Goal: Book appointment/travel/reservation

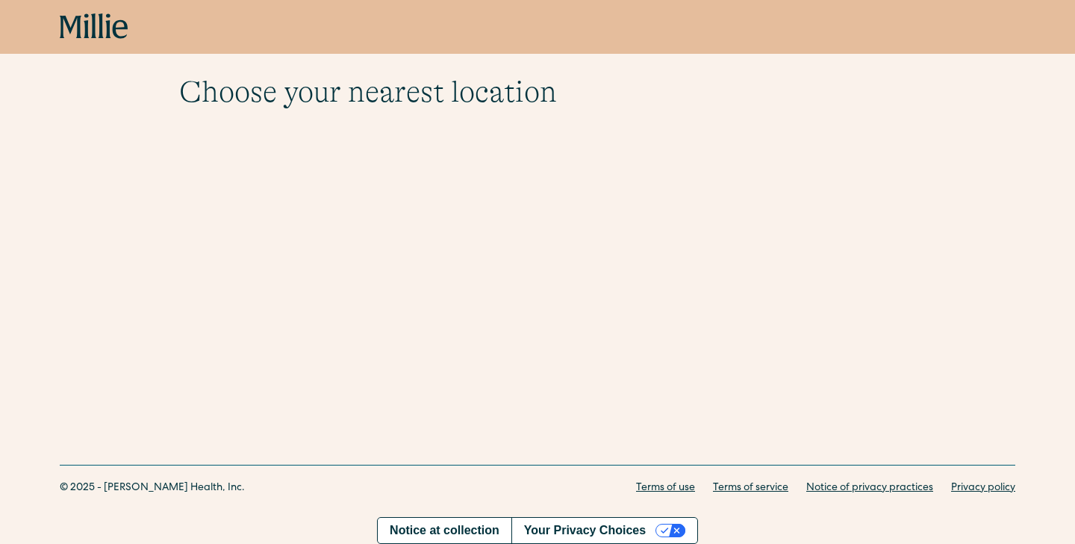
scroll to position [52, 0]
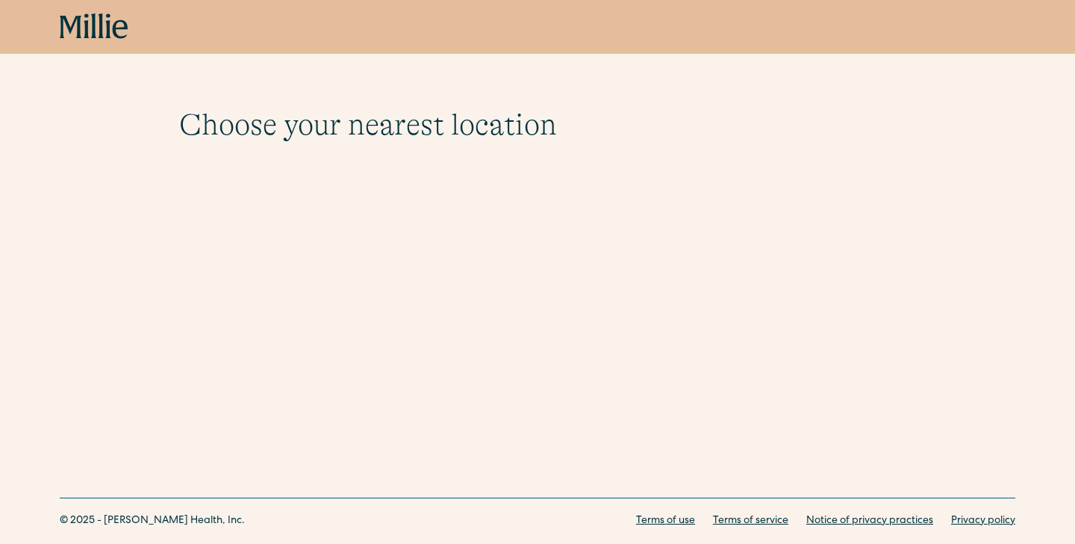
scroll to position [52, 0]
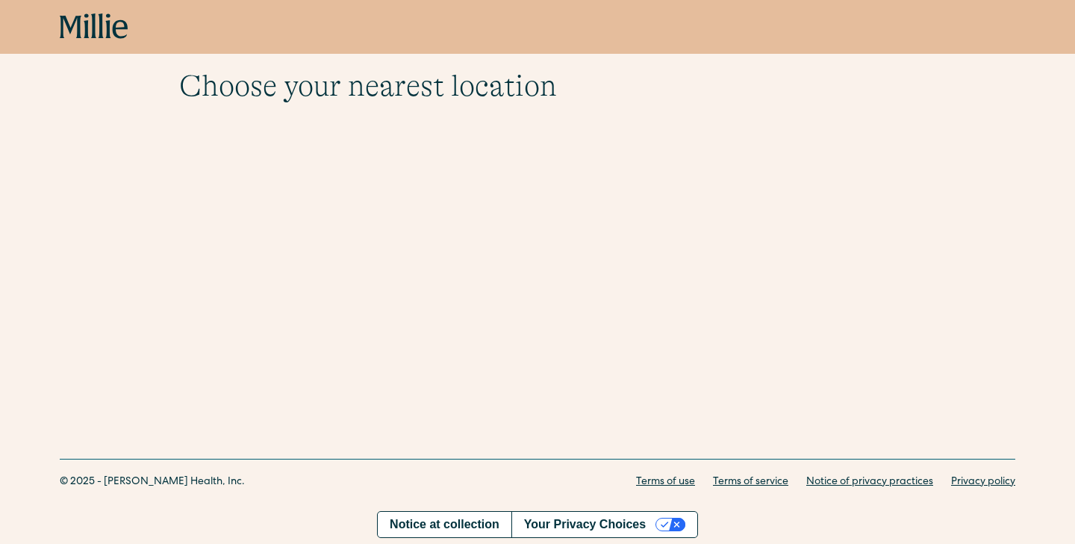
click at [103, 52] on div "Book now" at bounding box center [537, 27] width 1075 height 54
click at [107, 36] on icon at bounding box center [107, 25] width 5 height 25
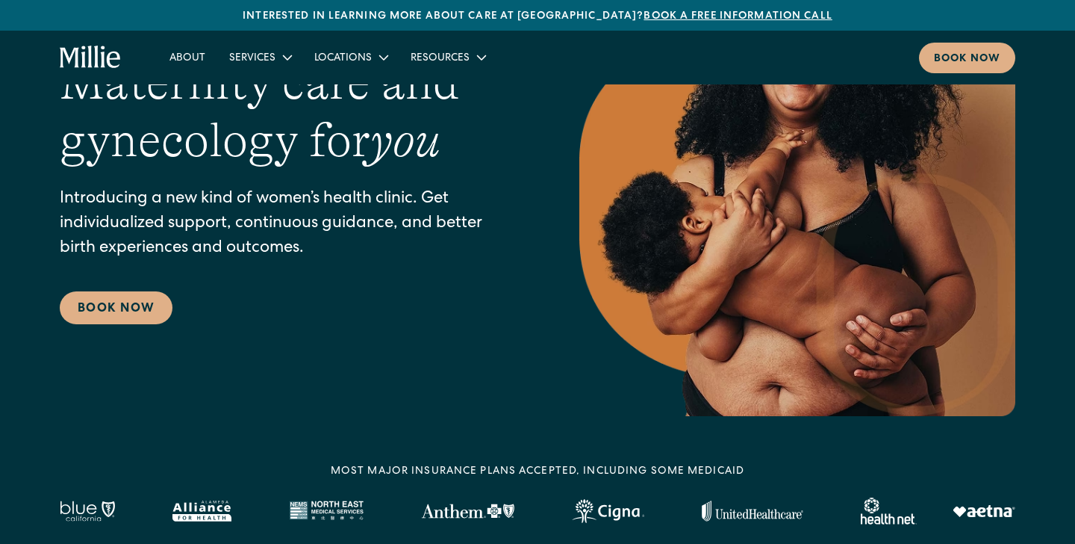
scroll to position [159, 0]
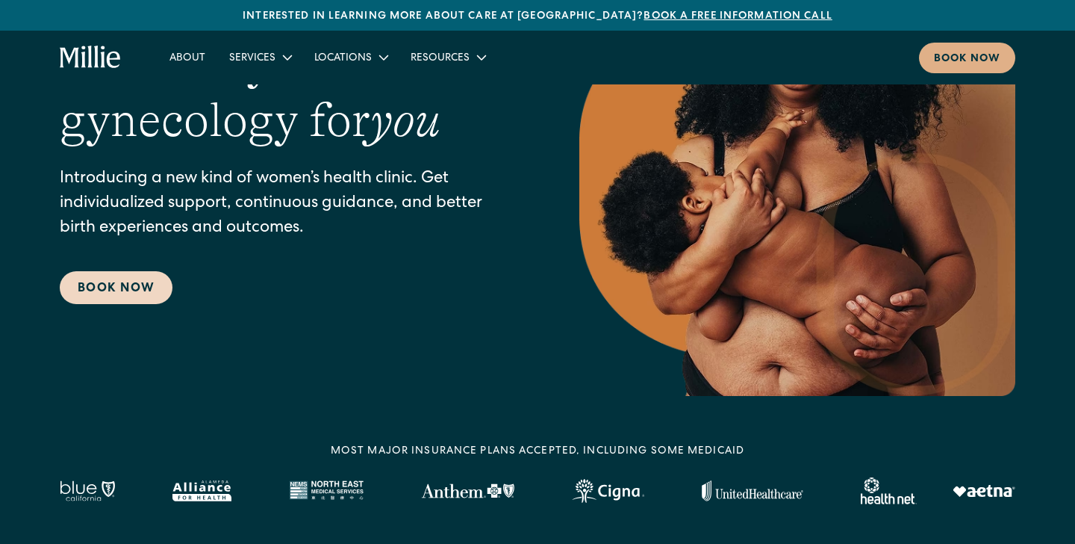
click at [110, 288] on link "Book Now" at bounding box center [116, 287] width 113 height 33
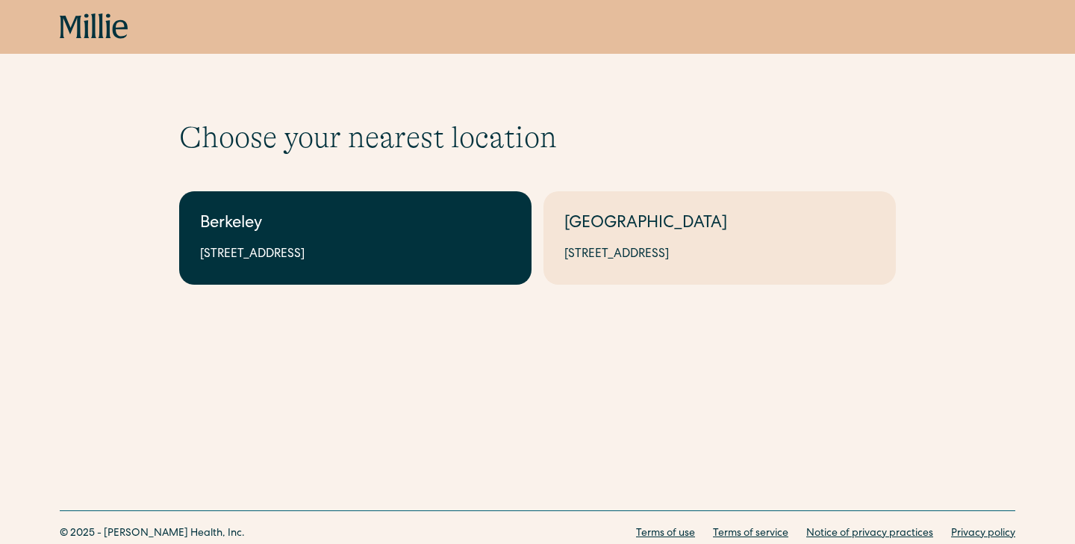
click at [347, 235] on div "Berkeley" at bounding box center [355, 224] width 311 height 25
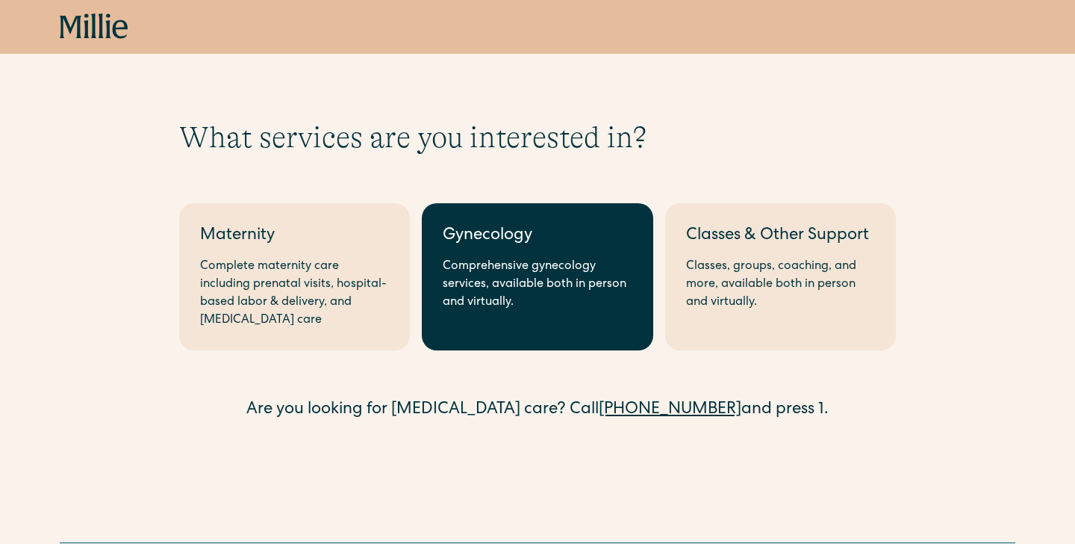
click at [528, 260] on div "Comprehensive gynecology services, available both in person and virtually." at bounding box center [537, 285] width 189 height 54
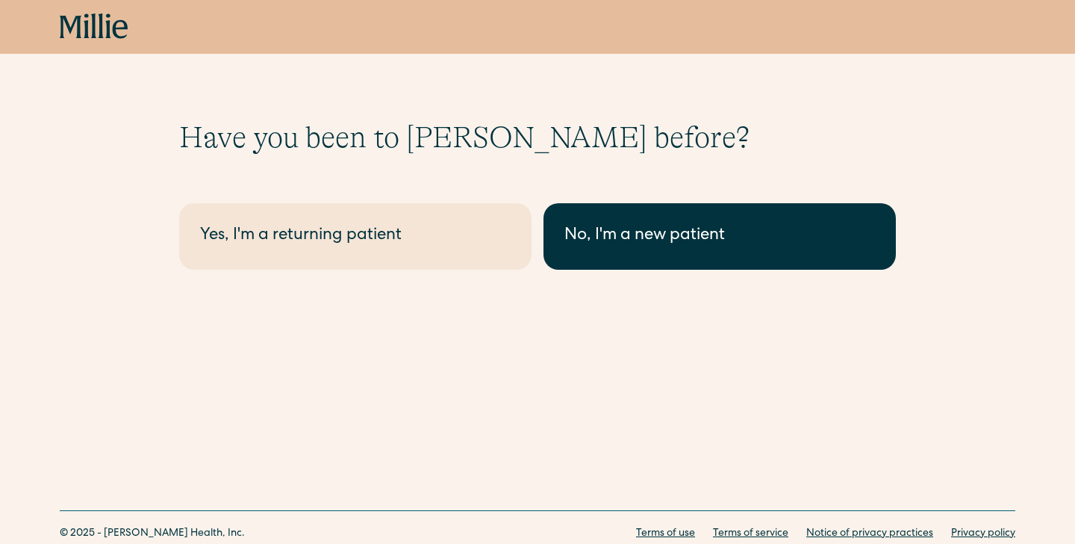
click at [645, 241] on div "No, I'm a new patient" at bounding box center [720, 236] width 311 height 25
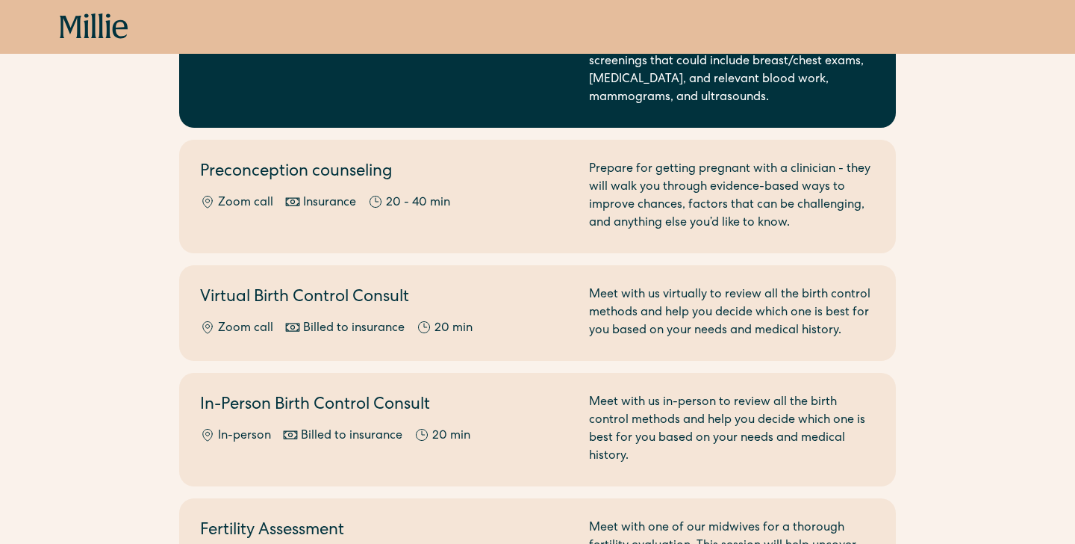
scroll to position [243, 0]
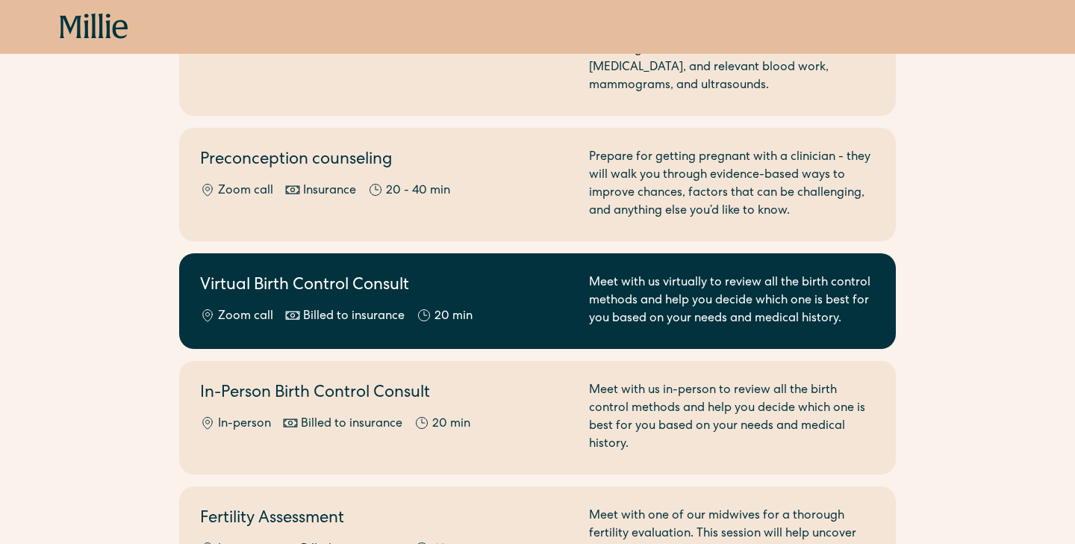
click at [597, 284] on div "Meet with us virtually to review all the birth control methods and help you dec…" at bounding box center [732, 301] width 286 height 54
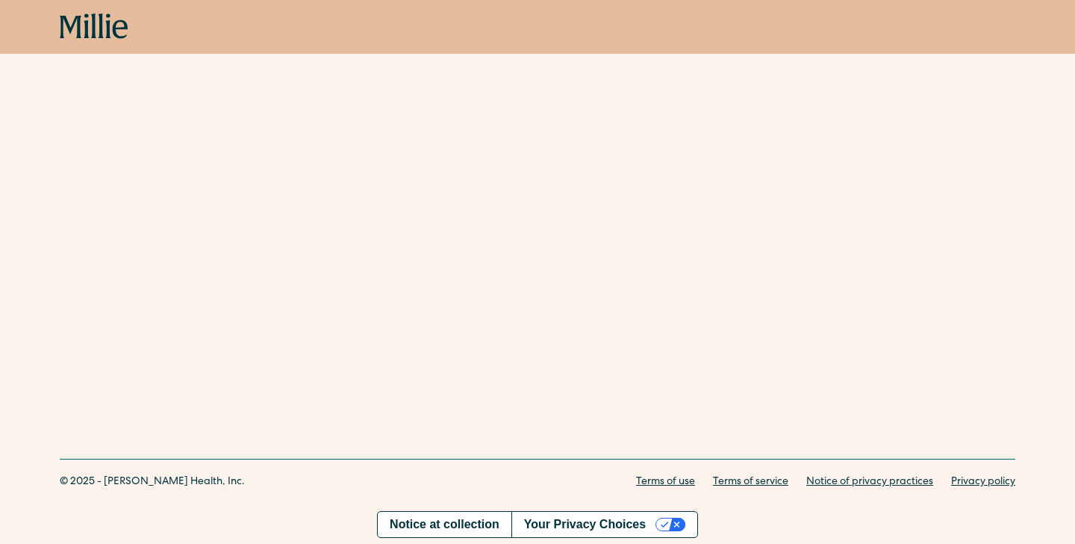
scroll to position [302, 0]
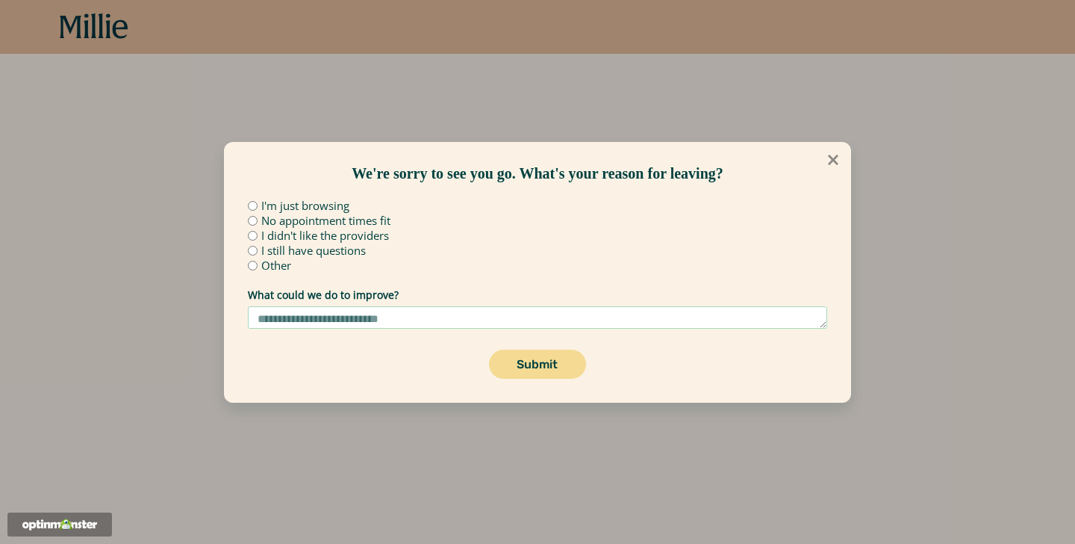
click at [833, 158] on icon at bounding box center [833, 160] width 10 height 10
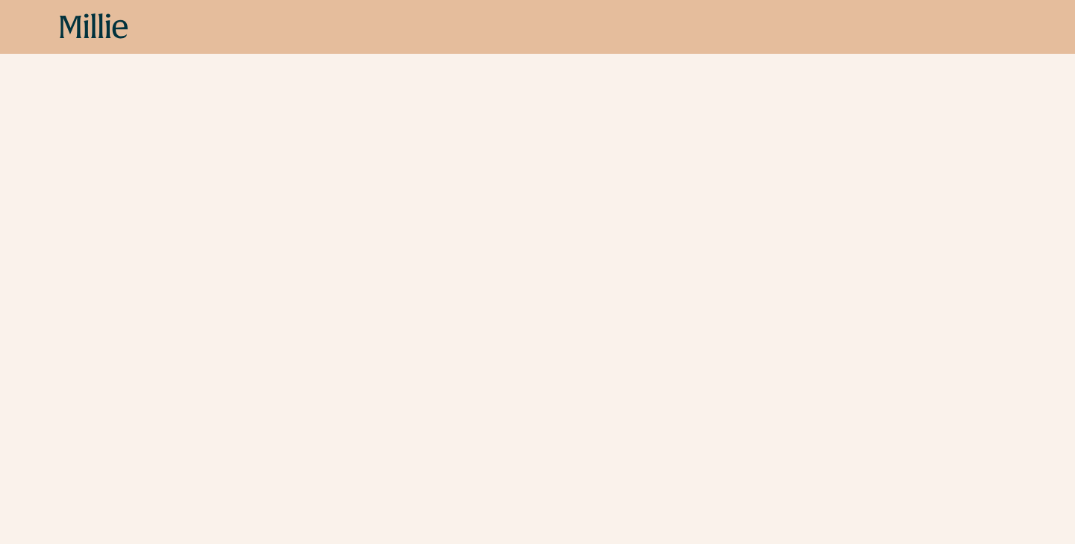
click at [94, 34] on icon at bounding box center [93, 25] width 5 height 25
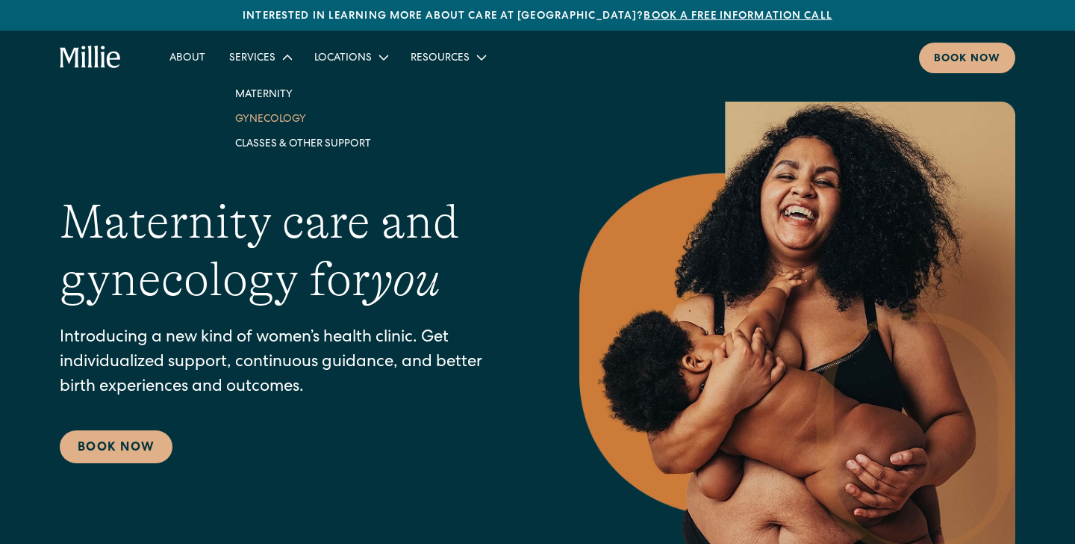
click at [265, 116] on link "Gynecology" at bounding box center [303, 118] width 160 height 25
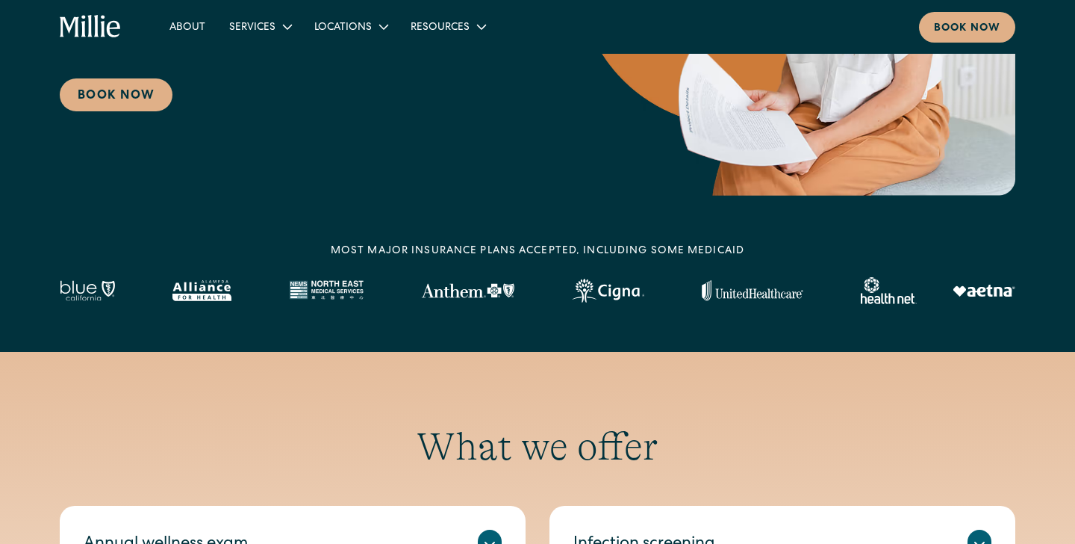
scroll to position [264, 0]
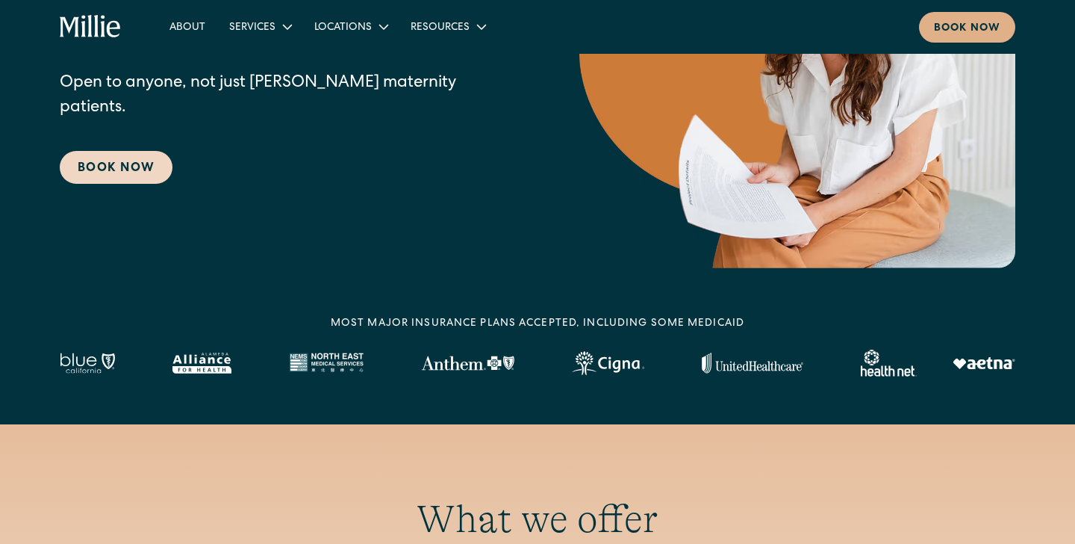
click at [140, 153] on link "Book Now" at bounding box center [116, 167] width 113 height 33
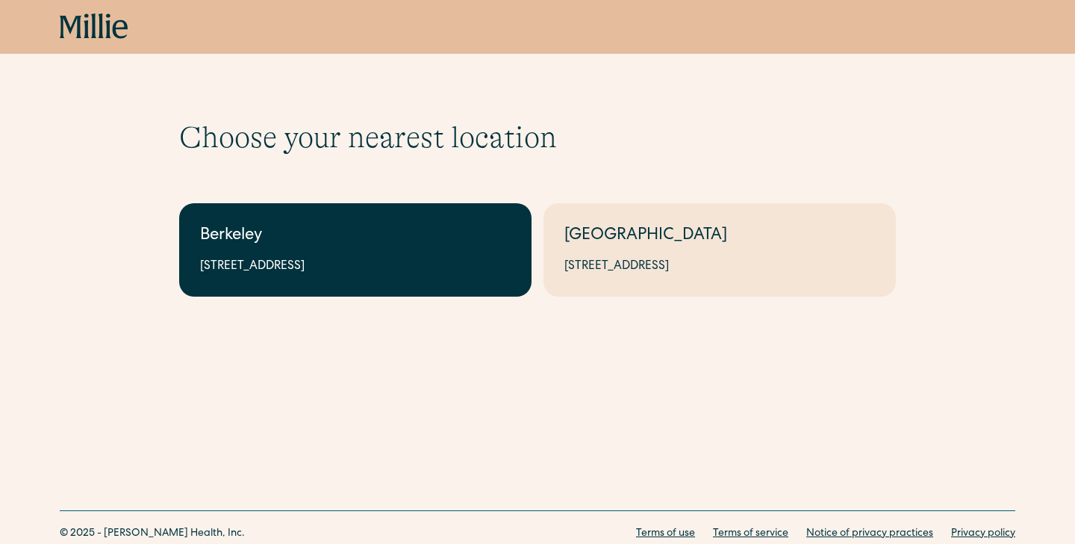
click at [371, 262] on div "2999 Regent St, Suite 524, Berkeley, CA 94705" at bounding box center [355, 267] width 311 height 18
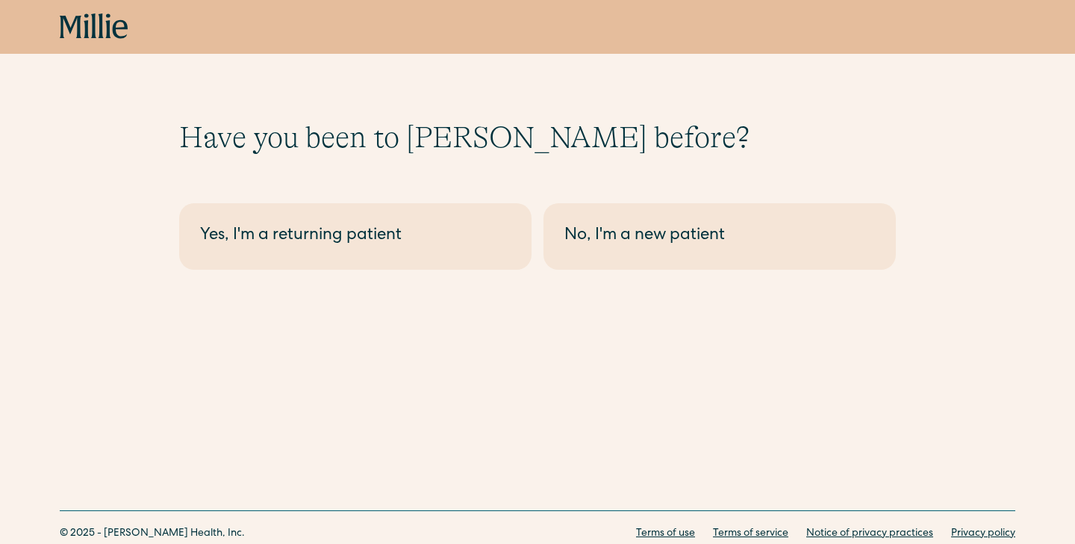
scroll to position [52, 0]
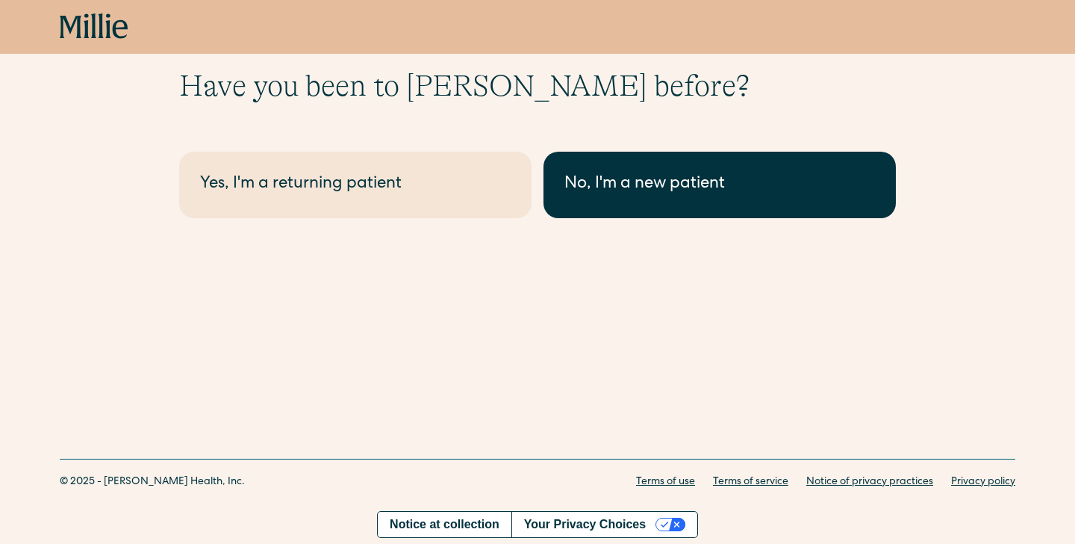
click at [647, 183] on div "No, I'm a new patient" at bounding box center [720, 185] width 311 height 25
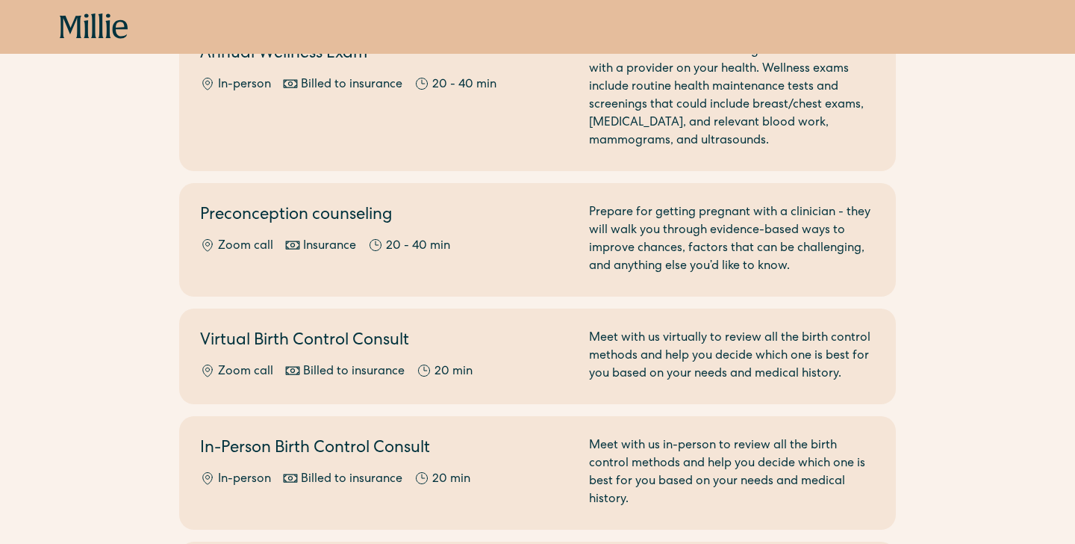
scroll to position [193, 0]
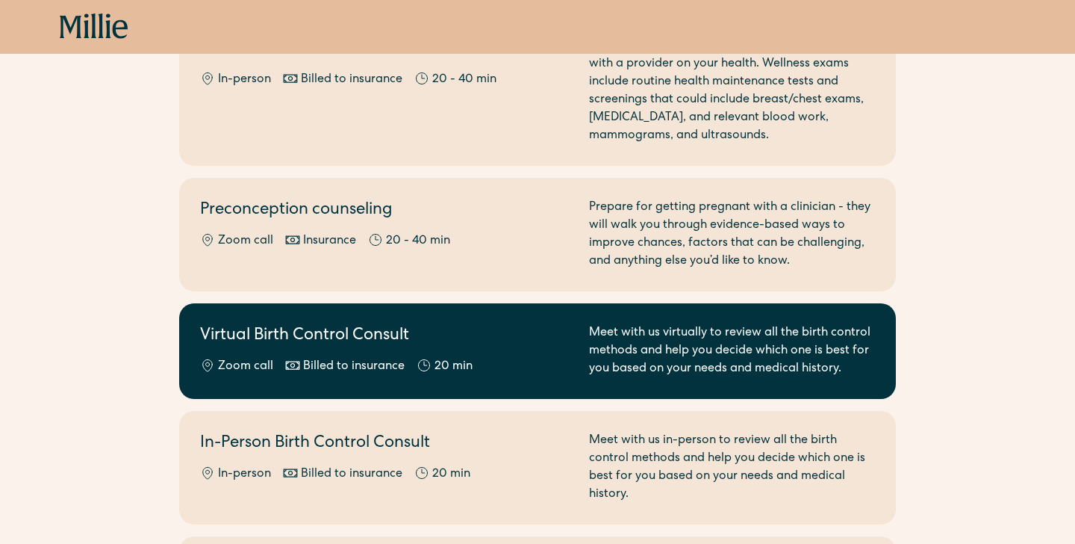
click at [526, 338] on h2 "Virtual Birth Control Consult" at bounding box center [385, 336] width 371 height 25
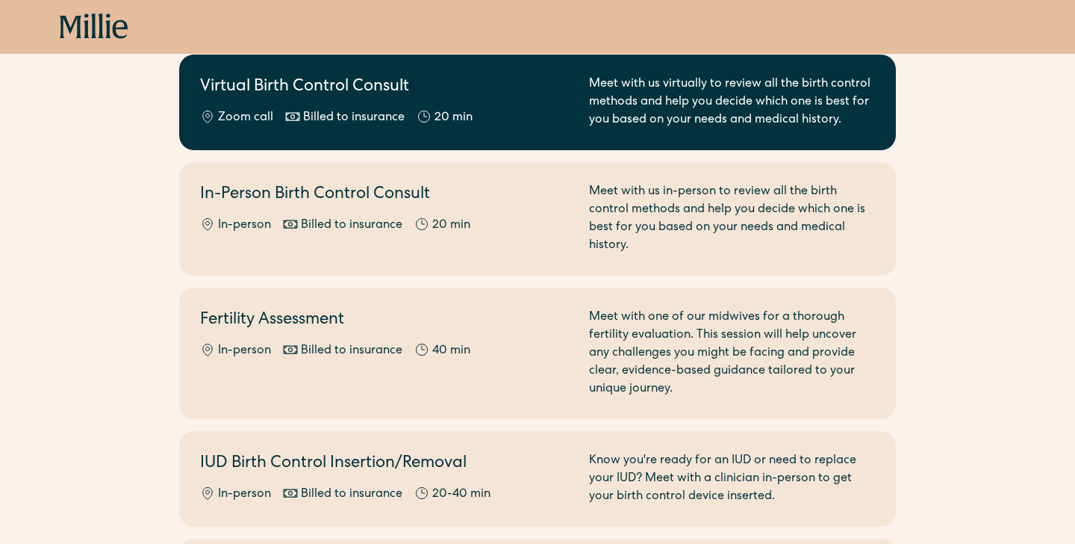
scroll to position [441, 0]
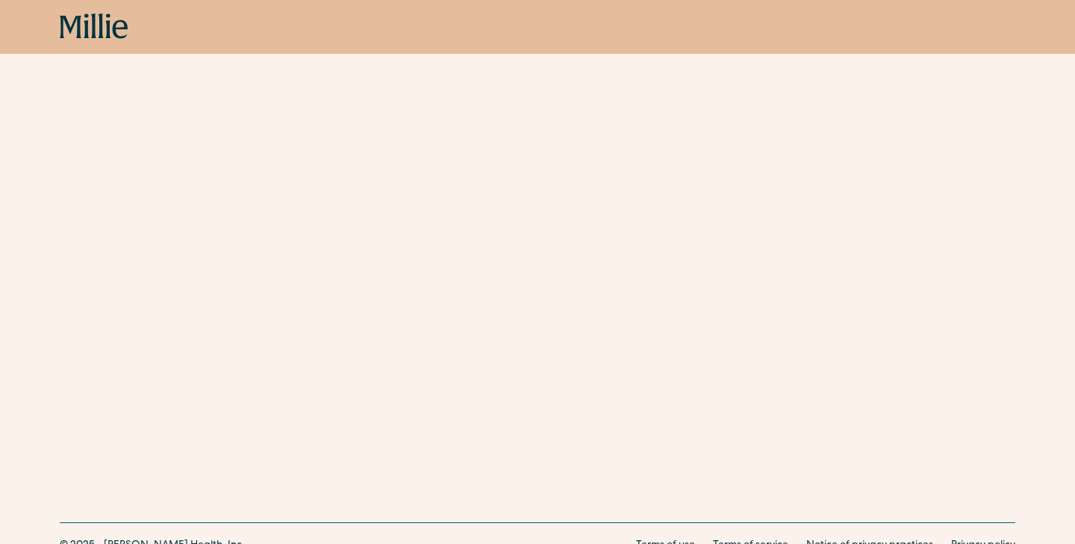
scroll to position [2735, 0]
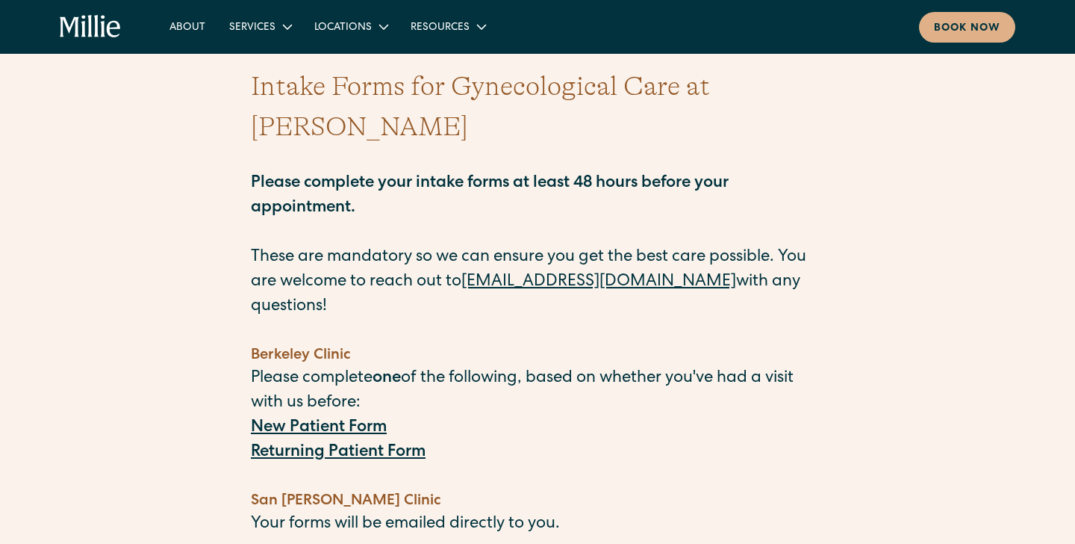
scroll to position [31, 0]
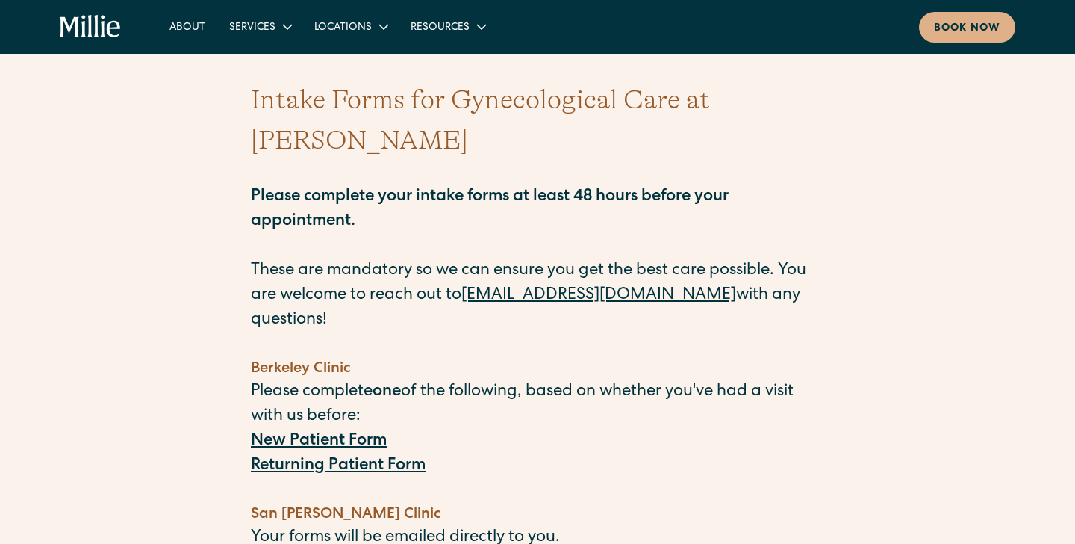
click at [340, 433] on strong "New Patient Form" at bounding box center [319, 441] width 136 height 16
